Goal: Navigation & Orientation: Find specific page/section

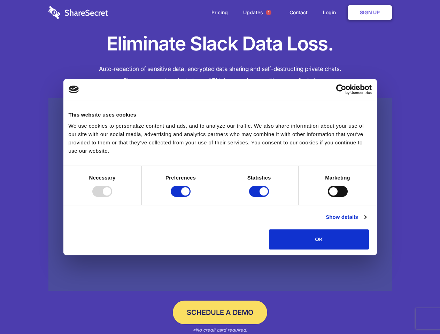
click at [112, 197] on div at bounding box center [102, 191] width 20 height 11
click at [190, 197] on input "Preferences" at bounding box center [181, 191] width 20 height 11
checkbox input "false"
click at [260, 197] on input "Statistics" at bounding box center [259, 191] width 20 height 11
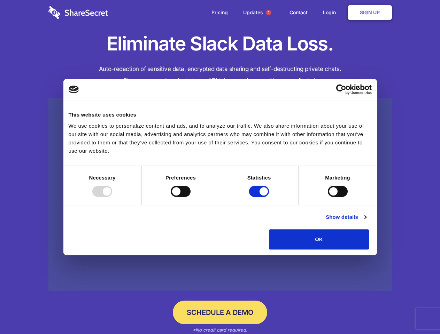
checkbox input "false"
click at [328, 197] on input "Marketing" at bounding box center [338, 191] width 20 height 11
checkbox input "true"
click at [366, 221] on link "Show details" at bounding box center [346, 217] width 40 height 8
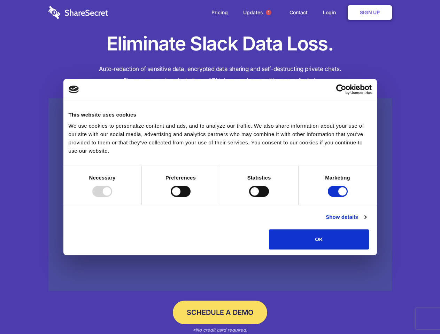
click at [0, 0] on li "Necessary 7 Necessary cookies help make a website usable by enabling basic func…" at bounding box center [0, 0] width 0 height 0
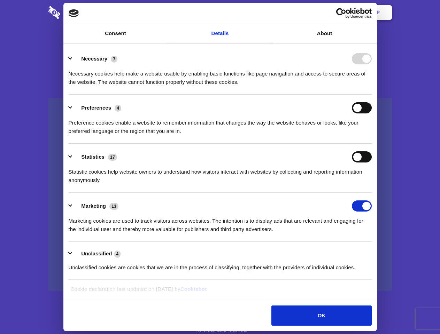
click at [268, 13] on span "1" at bounding box center [269, 13] width 6 height 6
